Goal: Transaction & Acquisition: Purchase product/service

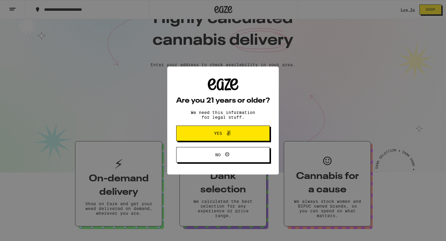
scroll to position [71, 0]
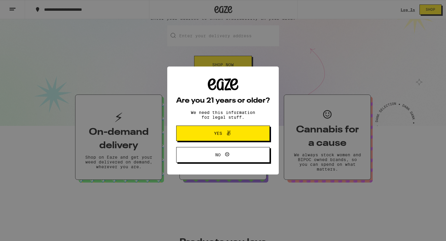
click at [234, 137] on span "Yes" at bounding box center [222, 133] width 45 height 8
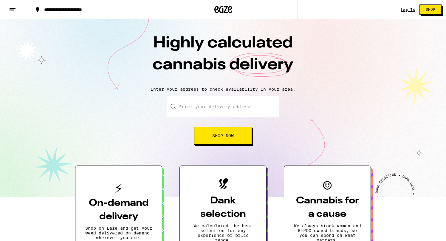
scroll to position [0, 0]
click at [409, 9] on link "Log In" at bounding box center [408, 10] width 14 height 4
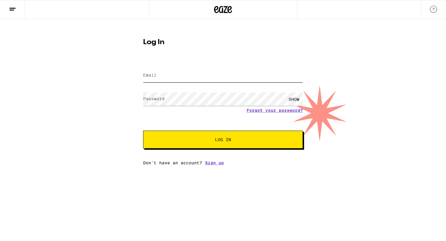
click at [204, 80] on input "Email" at bounding box center [223, 75] width 160 height 13
type input "m"
click at [215, 164] on div "Email Email Password Password SHOW Forgot your password? Log In Don't have an a…" at bounding box center [223, 113] width 160 height 104
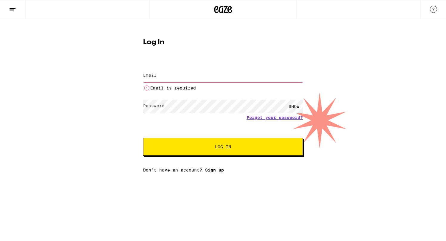
click at [215, 171] on link "Sign up" at bounding box center [214, 170] width 19 height 5
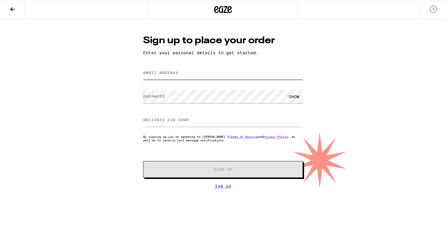
click at [198, 76] on input "email address" at bounding box center [223, 72] width 160 height 13
type input "m"
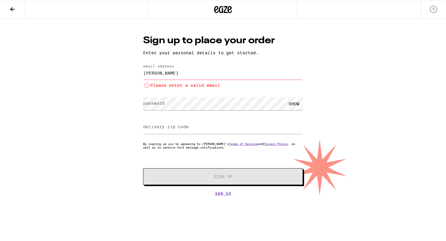
click at [194, 78] on input "[PERSON_NAME]" at bounding box center [223, 72] width 160 height 13
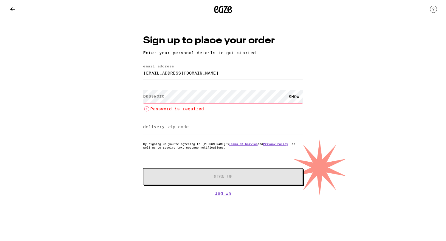
type input "[EMAIL_ADDRESS][DOMAIN_NAME]"
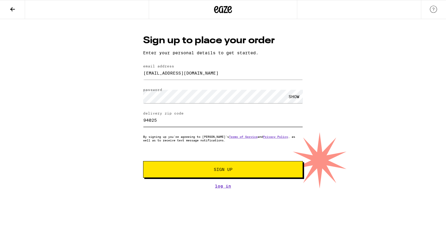
type input "94025"
click at [106, 140] on div "Sign up to place your order Enter your personal details to get started. email a…" at bounding box center [223, 103] width 446 height 169
click at [194, 168] on button "Sign Up" at bounding box center [223, 169] width 160 height 17
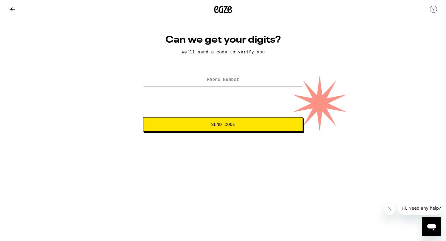
click at [218, 81] on label "Phone Number" at bounding box center [223, 79] width 32 height 5
type input "[PHONE_NUMBER]"
click at [201, 129] on button "Send Code" at bounding box center [223, 124] width 160 height 14
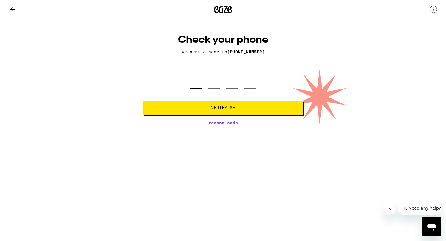
click at [199, 86] on input "tel" at bounding box center [196, 80] width 12 height 18
click at [192, 86] on input "tel" at bounding box center [196, 80] width 12 height 18
type input "5"
type input "4"
type input "3"
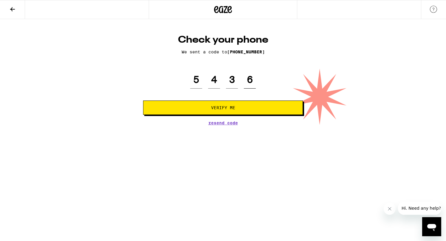
type input "6"
click at [143, 101] on button "Verify Me" at bounding box center [223, 108] width 160 height 14
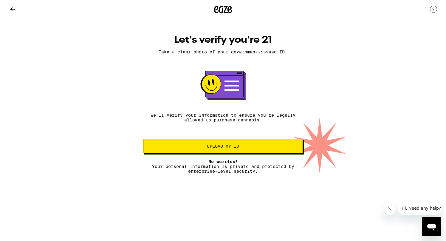
click at [211, 148] on span "Upload my ID" at bounding box center [223, 146] width 32 height 4
click at [235, 152] on button "Upload my ID" at bounding box center [223, 146] width 160 height 14
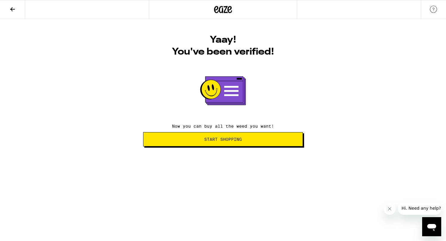
click at [235, 144] on button "Start Shopping" at bounding box center [223, 139] width 160 height 14
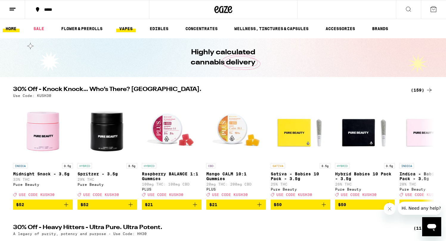
click at [128, 27] on link "VAPES" at bounding box center [125, 28] width 19 height 7
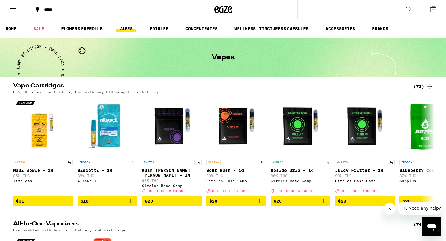
click at [48, 9] on div "*****" at bounding box center [90, 9] width 99 height 4
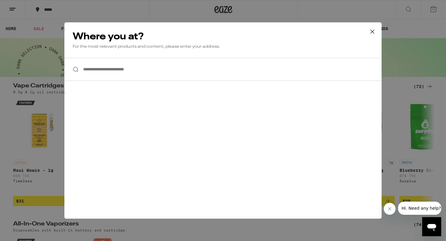
click at [121, 72] on input "**********" at bounding box center [222, 69] width 317 height 23
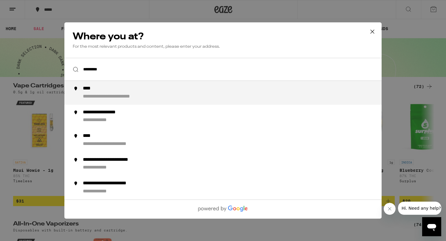
click at [107, 94] on div "**********" at bounding box center [235, 93] width 304 height 14
type input "**********"
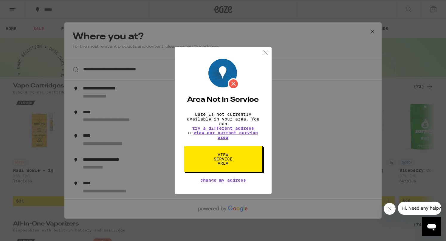
click at [220, 165] on span "View Service Area" at bounding box center [223, 159] width 31 height 13
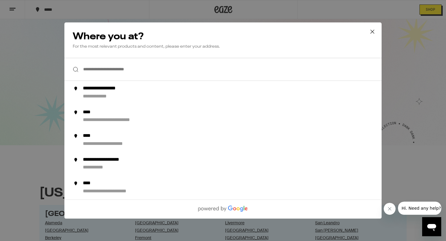
click at [250, 70] on input "**********" at bounding box center [222, 69] width 317 height 23
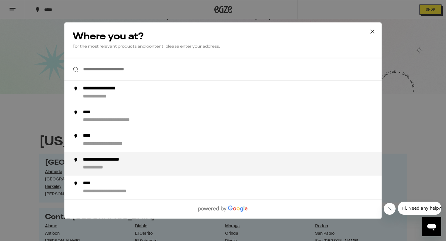
scroll to position [52, 0]
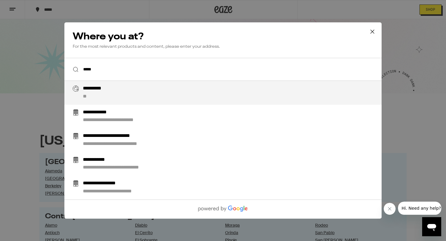
click at [182, 98] on div "**********" at bounding box center [235, 93] width 304 height 14
type input "**********"
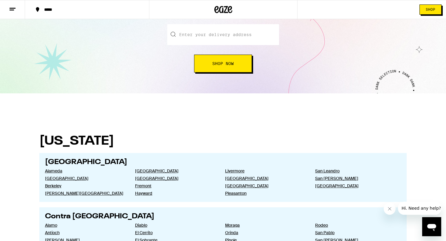
click at [102, 18] on button "*****" at bounding box center [87, 10] width 124 height 18
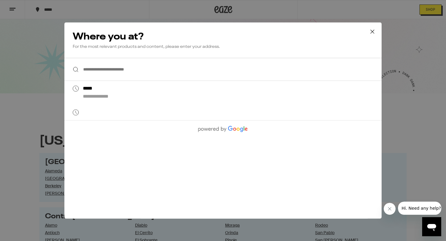
click at [121, 73] on input "**********" at bounding box center [222, 69] width 317 height 23
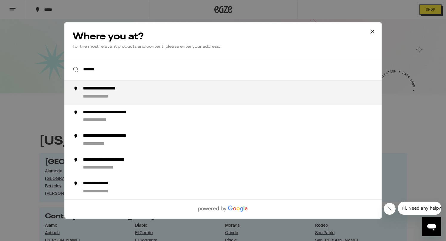
click at [118, 92] on div "**********" at bounding box center [110, 89] width 55 height 6
type input "**********"
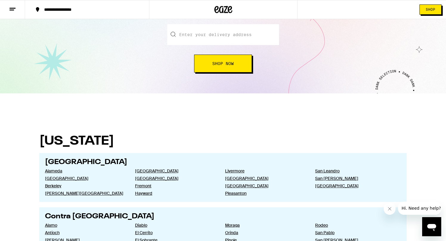
scroll to position [0, 0]
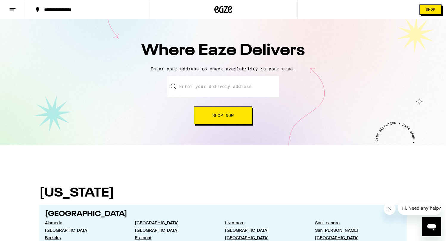
click at [106, 14] on button "**********" at bounding box center [87, 10] width 124 height 18
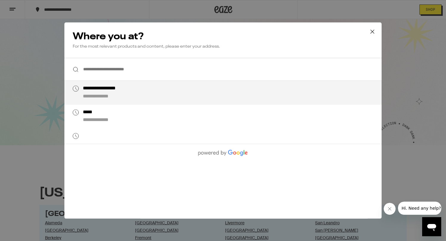
click at [129, 96] on div "**********" at bounding box center [235, 93] width 304 height 14
type input "**********"
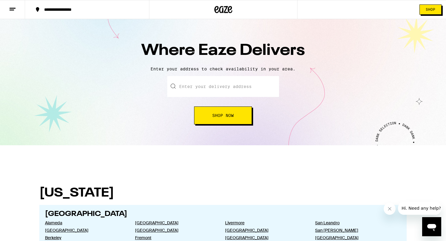
click at [223, 113] on button "Shop Now" at bounding box center [223, 116] width 58 height 18
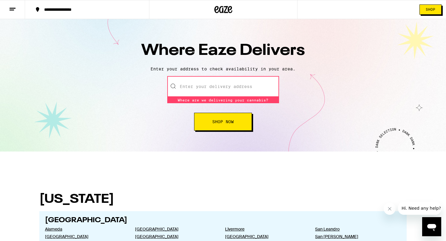
click at [233, 93] on input "text" at bounding box center [223, 86] width 112 height 21
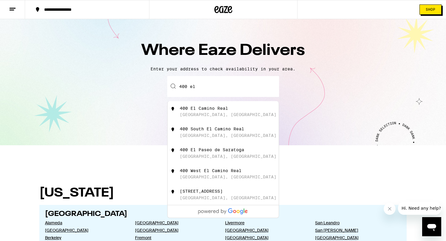
click at [191, 112] on div "[STREET_ADDRESS]" at bounding box center [233, 111] width 107 height 11
type input "[STREET_ADDRESS]"
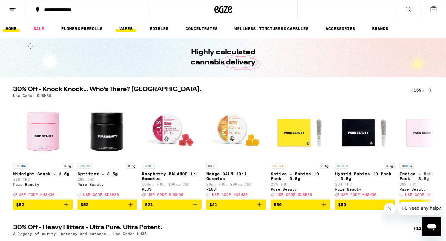
click at [135, 30] on link "VAPES" at bounding box center [125, 28] width 19 height 7
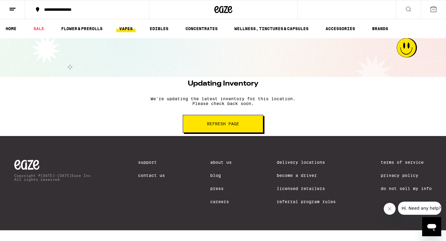
click at [203, 128] on button "Refresh page" at bounding box center [223, 124] width 81 height 18
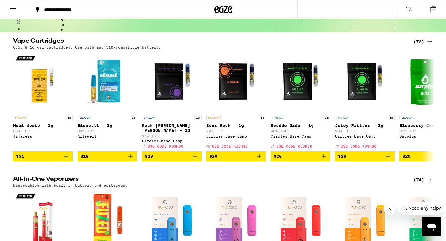
scroll to position [42, 0]
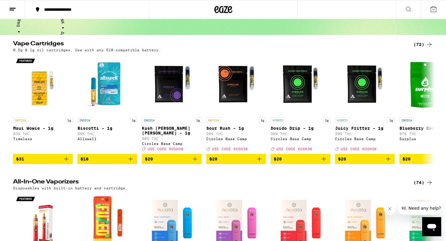
click at [430, 46] on icon at bounding box center [429, 44] width 7 height 7
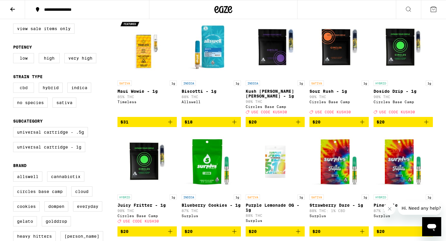
scroll to position [73, 0]
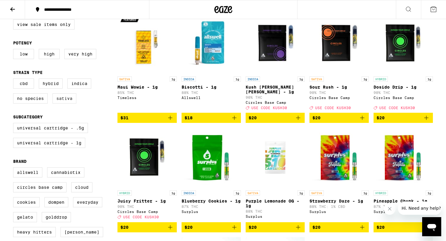
click at [70, 104] on label "Sativa" at bounding box center [65, 98] width 24 height 10
click at [15, 80] on input "Sativa" at bounding box center [14, 79] width 0 height 0
checkbox input "true"
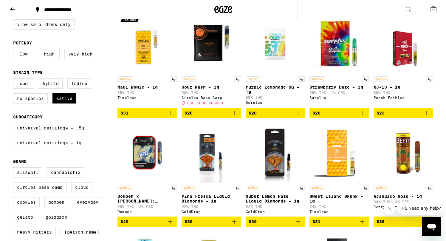
click at [68, 148] on label "Universal Cartridge - 1g" at bounding box center [49, 143] width 72 height 10
click at [15, 124] on input "Universal Cartridge - 1g" at bounding box center [14, 124] width 0 height 0
checkbox input "true"
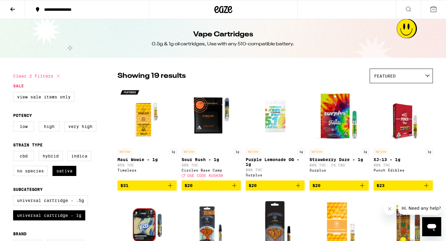
click at [411, 81] on div "Featured" at bounding box center [401, 76] width 63 height 14
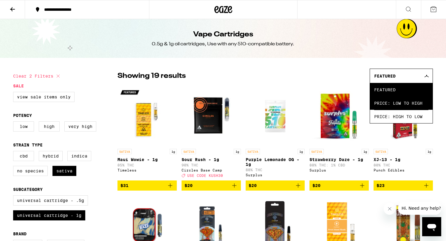
click at [404, 102] on span "Price: Low to High" at bounding box center [401, 102] width 54 height 13
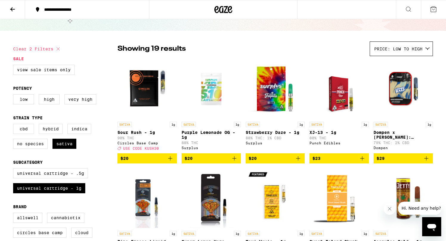
scroll to position [29, 0]
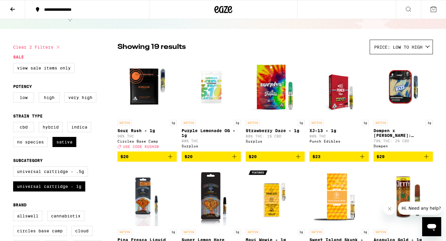
click at [171, 159] on icon "Add to bag" at bounding box center [170, 156] width 7 height 7
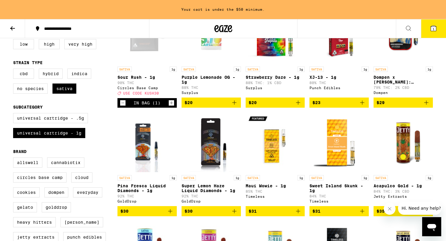
scroll to position [0, 0]
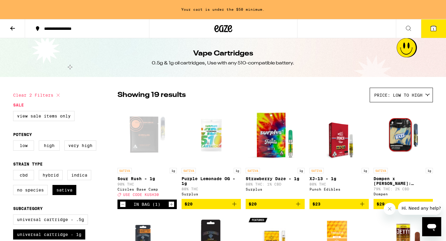
click at [10, 31] on icon at bounding box center [12, 28] width 7 height 7
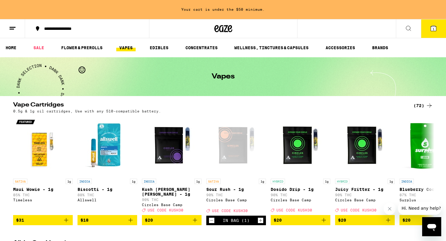
click at [126, 49] on link "VAPES" at bounding box center [125, 47] width 19 height 7
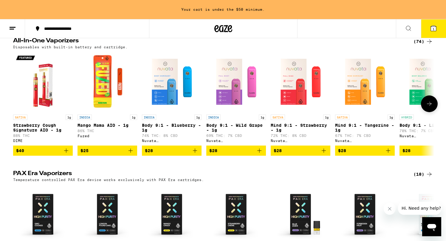
scroll to position [203, 0]
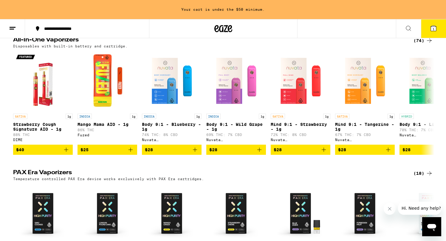
click at [429, 42] on icon at bounding box center [429, 40] width 7 height 7
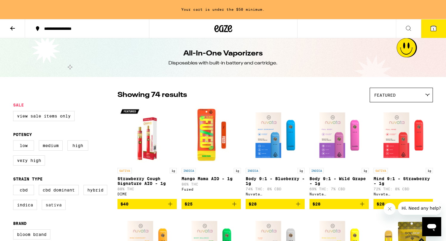
click at [56, 210] on label "Sativa" at bounding box center [54, 205] width 24 height 10
click at [15, 186] on input "Sativa" at bounding box center [14, 186] width 0 height 0
checkbox input "true"
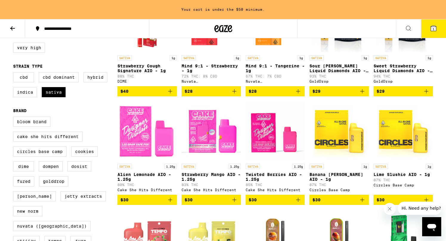
scroll to position [141, 0]
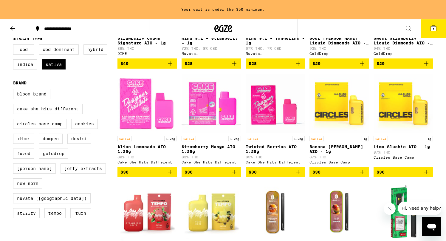
click at [263, 113] on img "Open page for Twisted Berries AIO - 1.25g from Cake She Hits Different" at bounding box center [275, 103] width 59 height 60
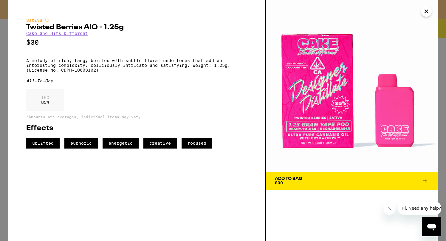
click at [428, 13] on icon "Close" at bounding box center [426, 11] width 7 height 9
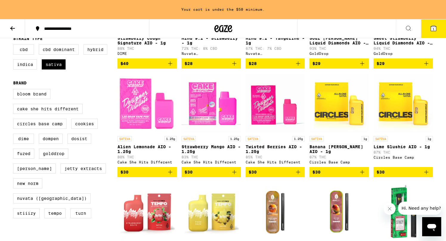
click at [300, 176] on icon "Add to bag" at bounding box center [298, 172] width 7 height 7
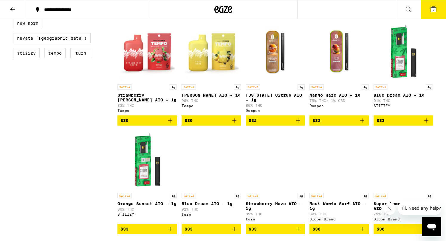
scroll to position [249, 0]
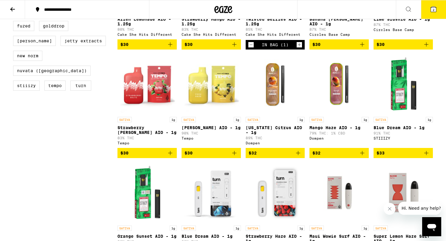
click at [435, 10] on icon at bounding box center [433, 9] width 5 height 5
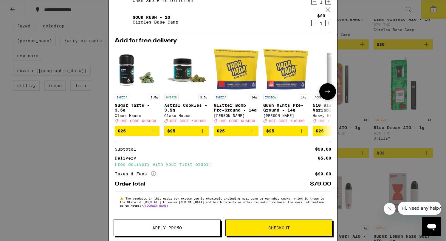
scroll to position [34, 0]
click at [153, 172] on icon "More Info" at bounding box center [153, 173] width 5 height 5
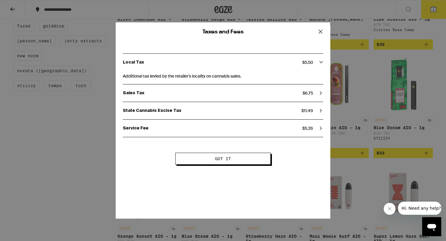
click at [322, 30] on icon at bounding box center [320, 31] width 9 height 9
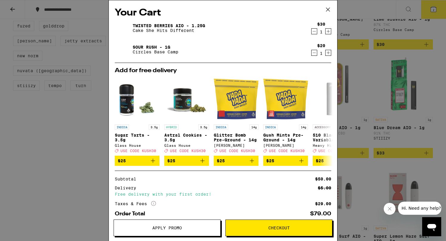
click at [331, 6] on icon at bounding box center [328, 9] width 9 height 9
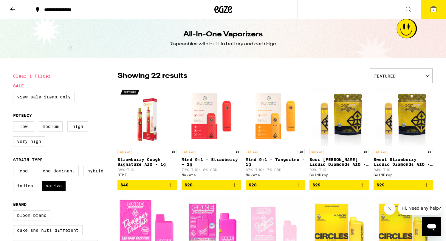
click at [21, 98] on label "View Sale Items Only" at bounding box center [43, 97] width 61 height 10
click at [15, 93] on input "View Sale Items Only" at bounding box center [14, 93] width 0 height 0
checkbox input "true"
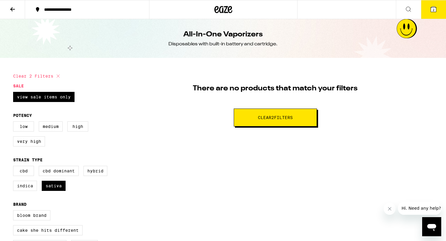
click at [16, 8] on button at bounding box center [12, 9] width 25 height 19
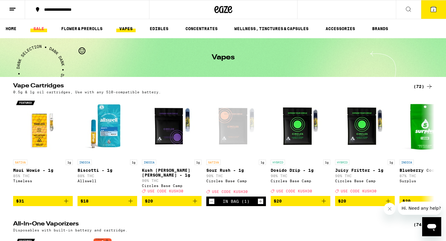
click at [43, 26] on link "SALE" at bounding box center [38, 28] width 17 height 7
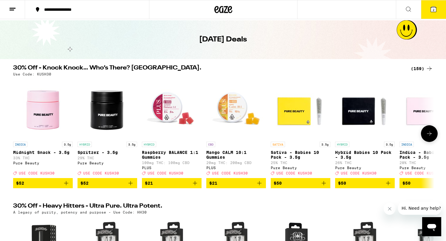
scroll to position [10, 0]
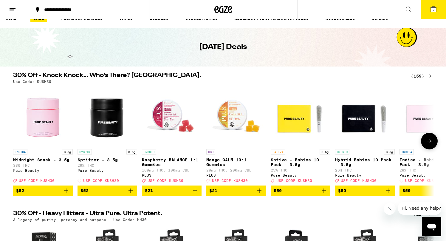
click at [428, 142] on icon at bounding box center [429, 141] width 7 height 7
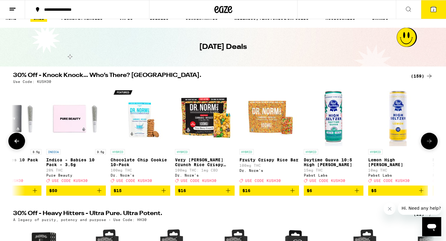
scroll to position [0, 355]
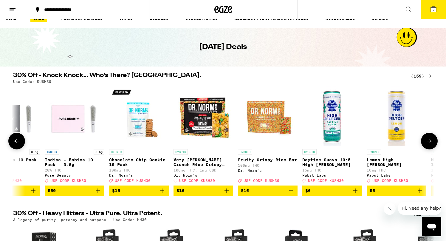
click at [428, 142] on icon at bounding box center [429, 141] width 7 height 7
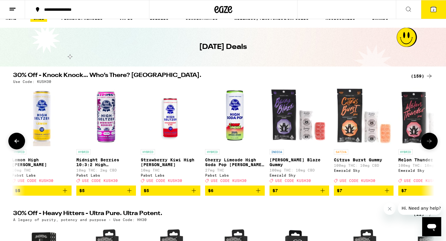
click at [428, 142] on icon at bounding box center [429, 141] width 7 height 7
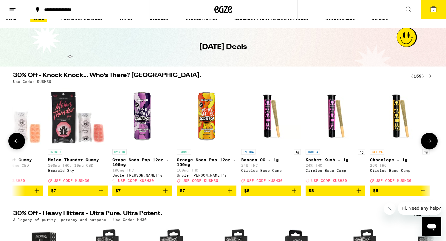
scroll to position [0, 1065]
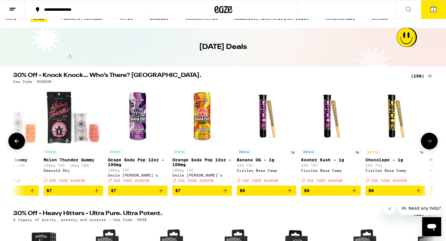
click at [429, 142] on icon at bounding box center [429, 141] width 7 height 7
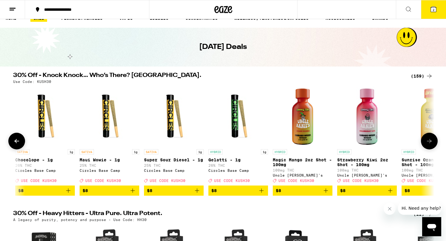
scroll to position [0, 1420]
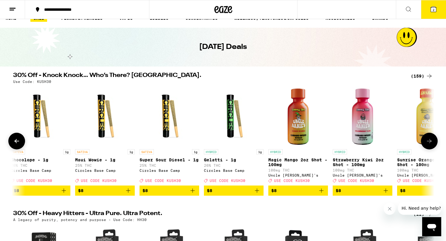
click at [20, 142] on icon at bounding box center [16, 141] width 7 height 7
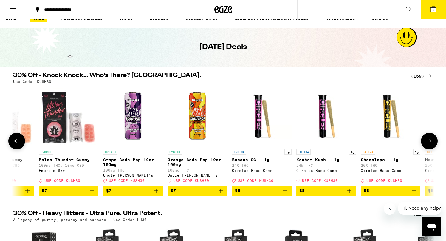
scroll to position [0, 1065]
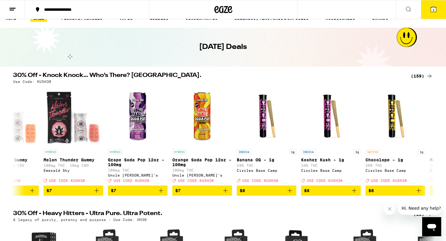
click at [430, 76] on icon at bounding box center [429, 76] width 7 height 7
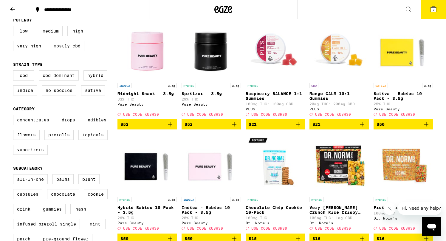
scroll to position [73, 0]
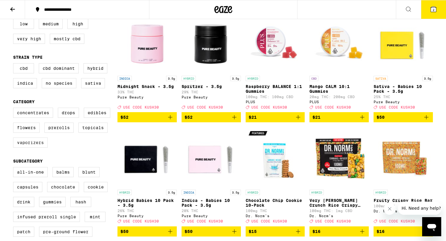
click at [29, 148] on label "Vaporizers" at bounding box center [30, 143] width 35 height 10
click at [15, 109] on input "Vaporizers" at bounding box center [14, 109] width 0 height 0
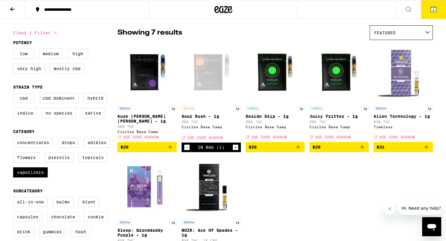
scroll to position [39, 0]
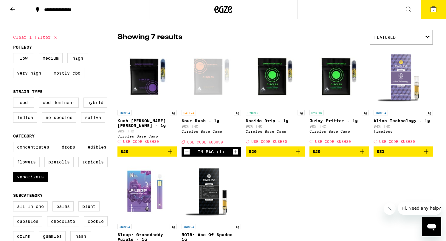
click at [278, 65] on img "Open page for Dosido Drip - 1g from Circles Base Camp" at bounding box center [275, 77] width 59 height 60
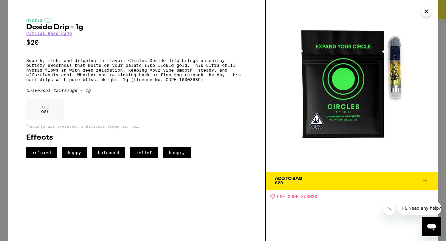
click at [425, 13] on icon "Close" at bounding box center [426, 11] width 7 height 9
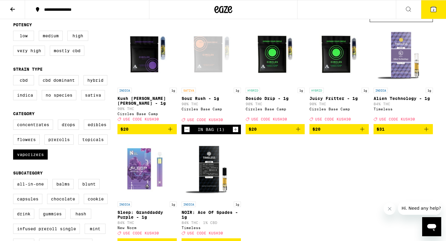
scroll to position [62, 0]
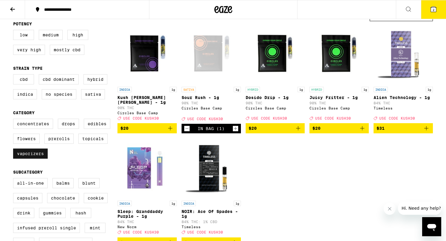
click at [25, 159] on label "Vaporizers" at bounding box center [30, 154] width 35 height 10
click at [15, 120] on input "Vaporizers" at bounding box center [14, 120] width 0 height 0
checkbox input "false"
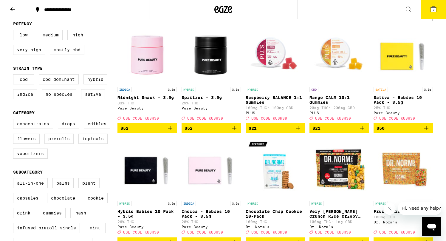
click at [58, 144] on label "Prerolls" at bounding box center [58, 139] width 29 height 10
click at [15, 120] on input "Prerolls" at bounding box center [14, 120] width 0 height 0
checkbox input "true"
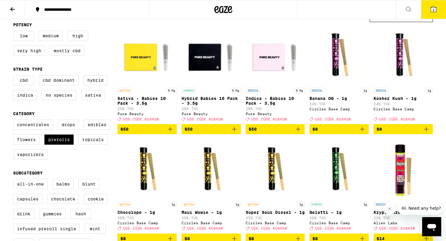
scroll to position [64, 0]
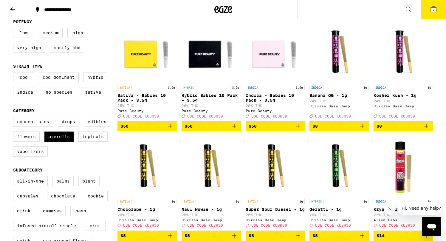
click at [23, 142] on label "Flowers" at bounding box center [26, 137] width 27 height 10
click at [15, 118] on input "Flowers" at bounding box center [14, 118] width 0 height 0
checkbox input "true"
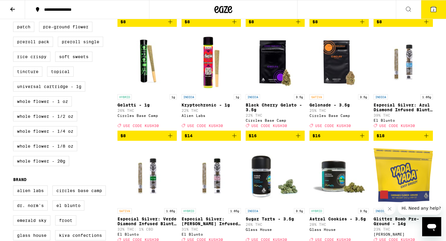
scroll to position [280, 0]
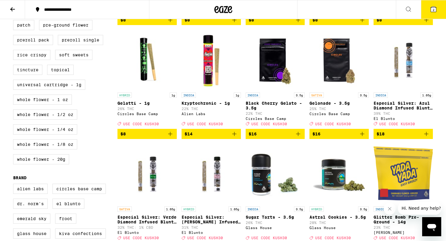
click at [363, 138] on icon "Add to bag" at bounding box center [362, 133] width 7 height 7
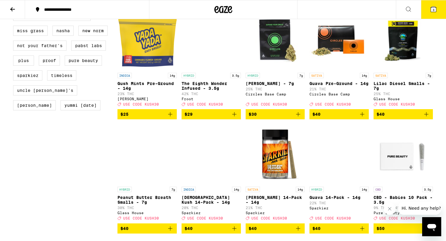
scroll to position [531, 0]
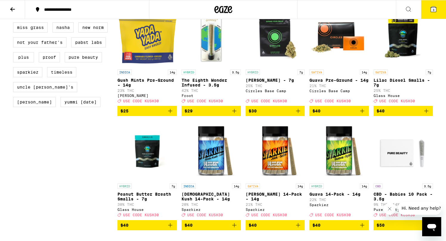
click at [299, 113] on icon "Add to bag" at bounding box center [298, 111] width 4 height 4
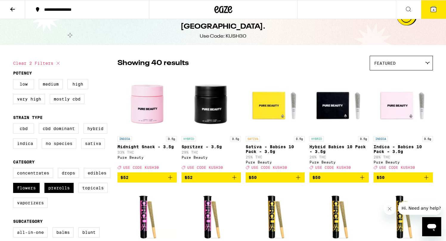
scroll to position [0, 0]
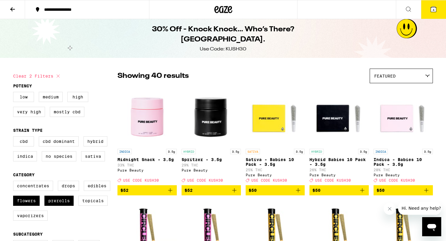
click at [436, 10] on icon at bounding box center [433, 9] width 5 height 5
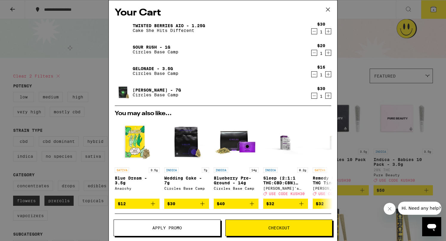
click at [314, 32] on icon "Decrement" at bounding box center [314, 31] width 5 height 7
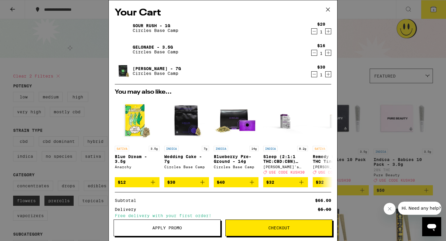
click at [314, 53] on icon "Decrement" at bounding box center [314, 52] width 5 height 7
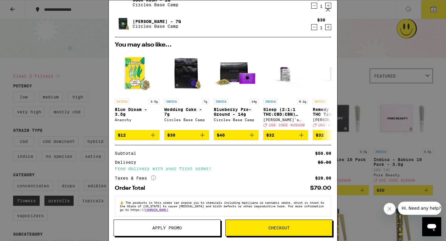
scroll to position [34, 0]
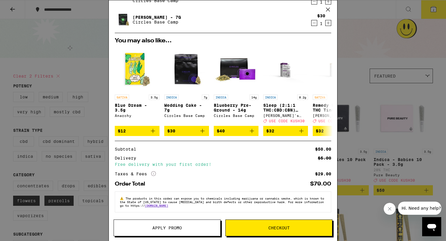
click at [208, 229] on span "Apply Promo" at bounding box center [167, 228] width 107 height 4
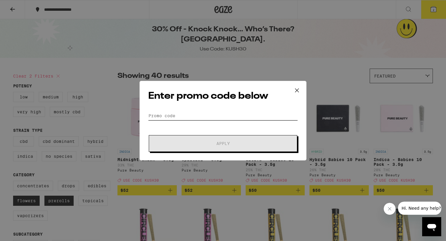
click at [237, 112] on input "Promo Code" at bounding box center [223, 115] width 150 height 9
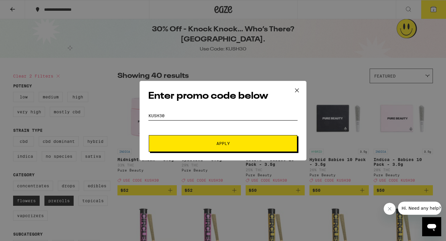
type input "KUSH30"
click at [241, 144] on span "Apply" at bounding box center [222, 143] width 107 height 4
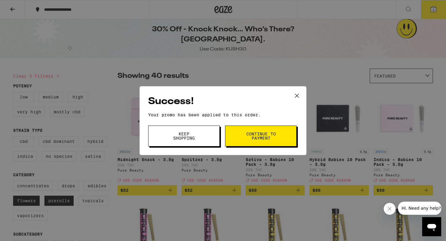
click at [249, 136] on span "Continue to payment" at bounding box center [261, 136] width 30 height 8
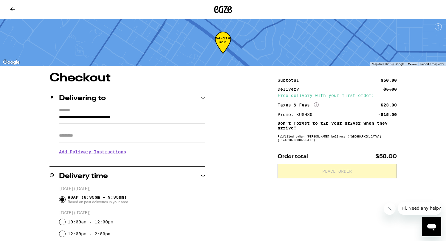
click at [127, 134] on input "Apt/Suite" at bounding box center [132, 136] width 146 height 14
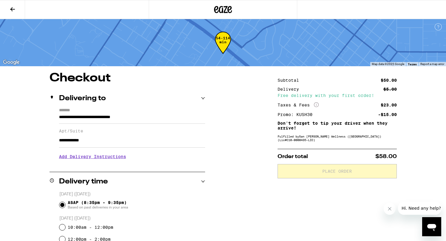
type input "**********"
click at [106, 161] on h3 "Add Delivery Instructions" at bounding box center [132, 157] width 146 height 14
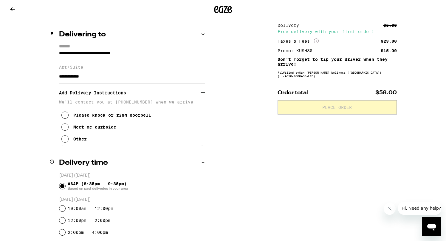
scroll to position [74, 0]
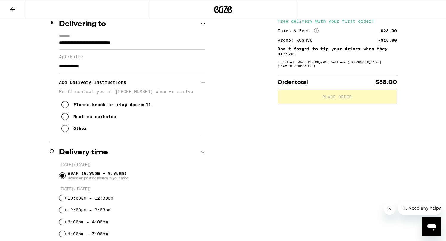
click at [62, 120] on icon at bounding box center [64, 116] width 7 height 7
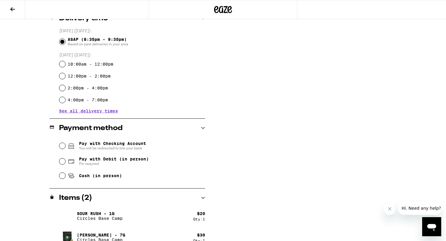
scroll to position [218, 0]
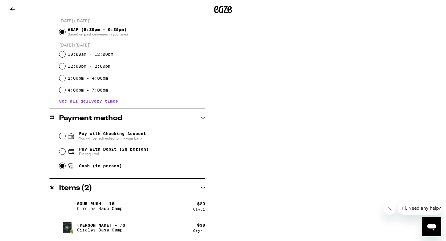
click at [60, 168] on input "Cash (in person)" at bounding box center [62, 166] width 6 height 6
radio input "true"
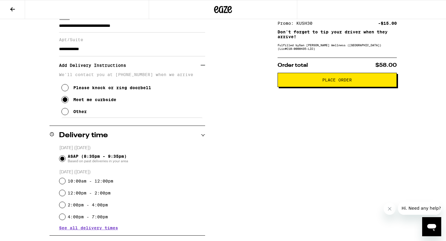
scroll to position [27, 0]
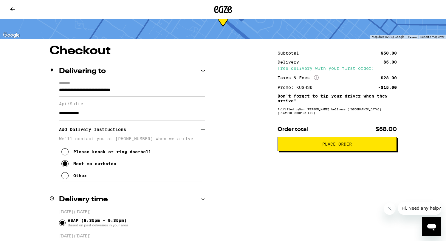
click at [339, 146] on span "Place Order" at bounding box center [338, 144] width 30 height 4
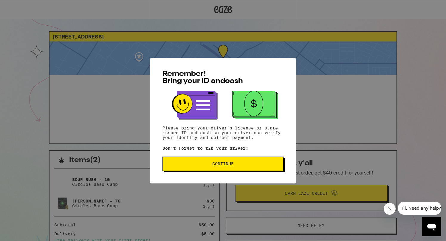
click at [234, 166] on span "Continue" at bounding box center [222, 164] width 21 height 4
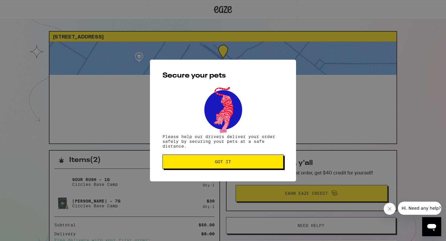
click at [238, 166] on button "Got it" at bounding box center [223, 162] width 121 height 14
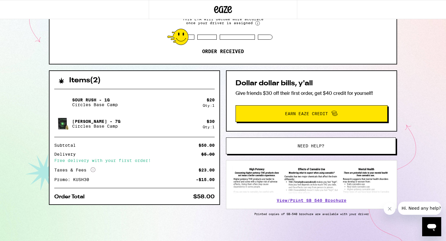
scroll to position [81, 0]
